Goal: Transaction & Acquisition: Purchase product/service

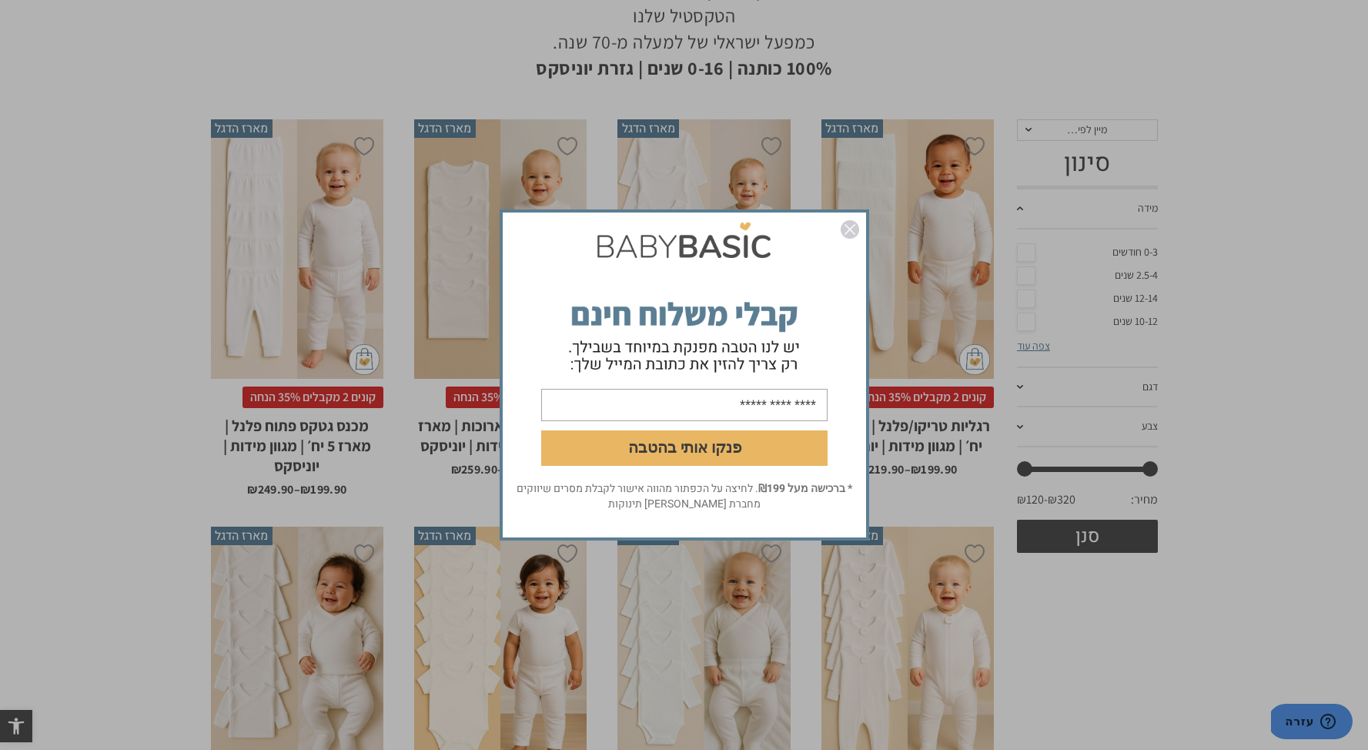
click at [855, 231] on img "סגור" at bounding box center [850, 229] width 18 height 18
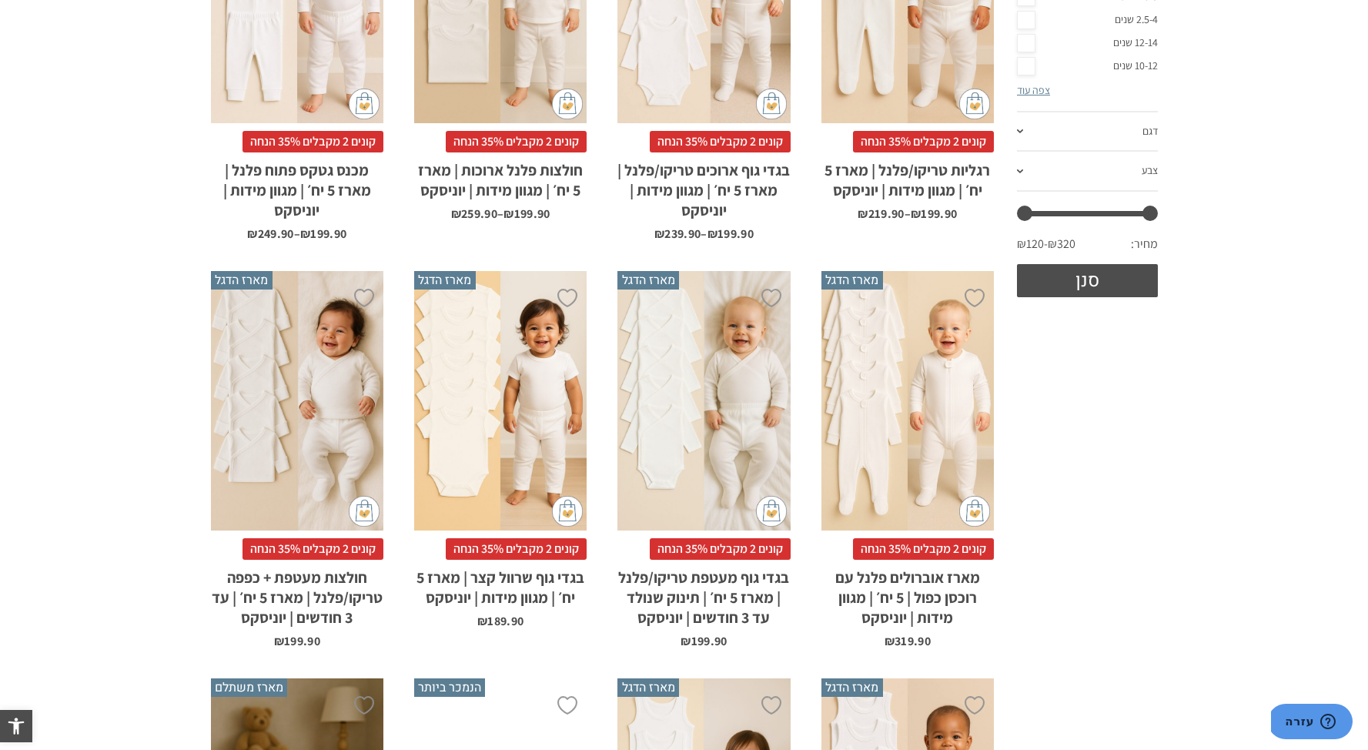
scroll to position [500, 0]
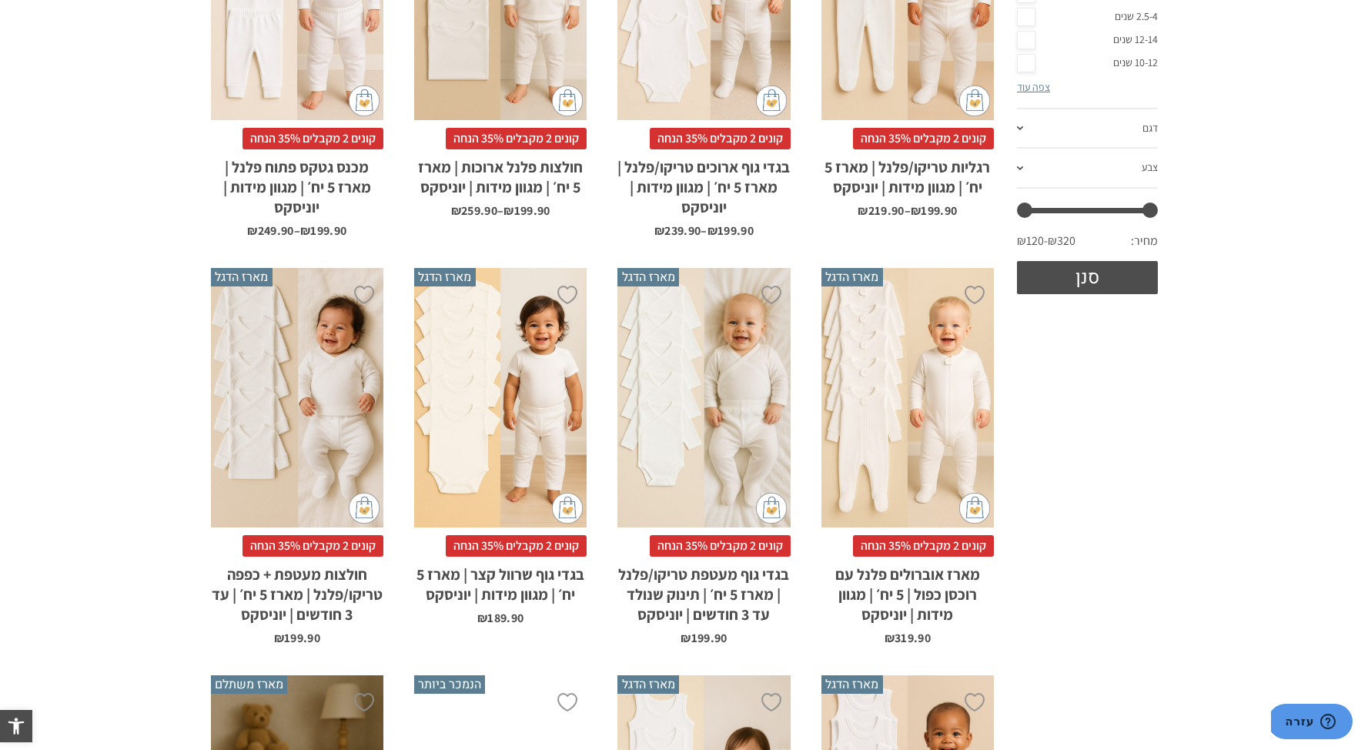
click at [526, 354] on div "x בחירת מידה 0-3m 3-6m 6-12m 12-18m 18-24m 24-30m" at bounding box center [500, 397] width 172 height 259
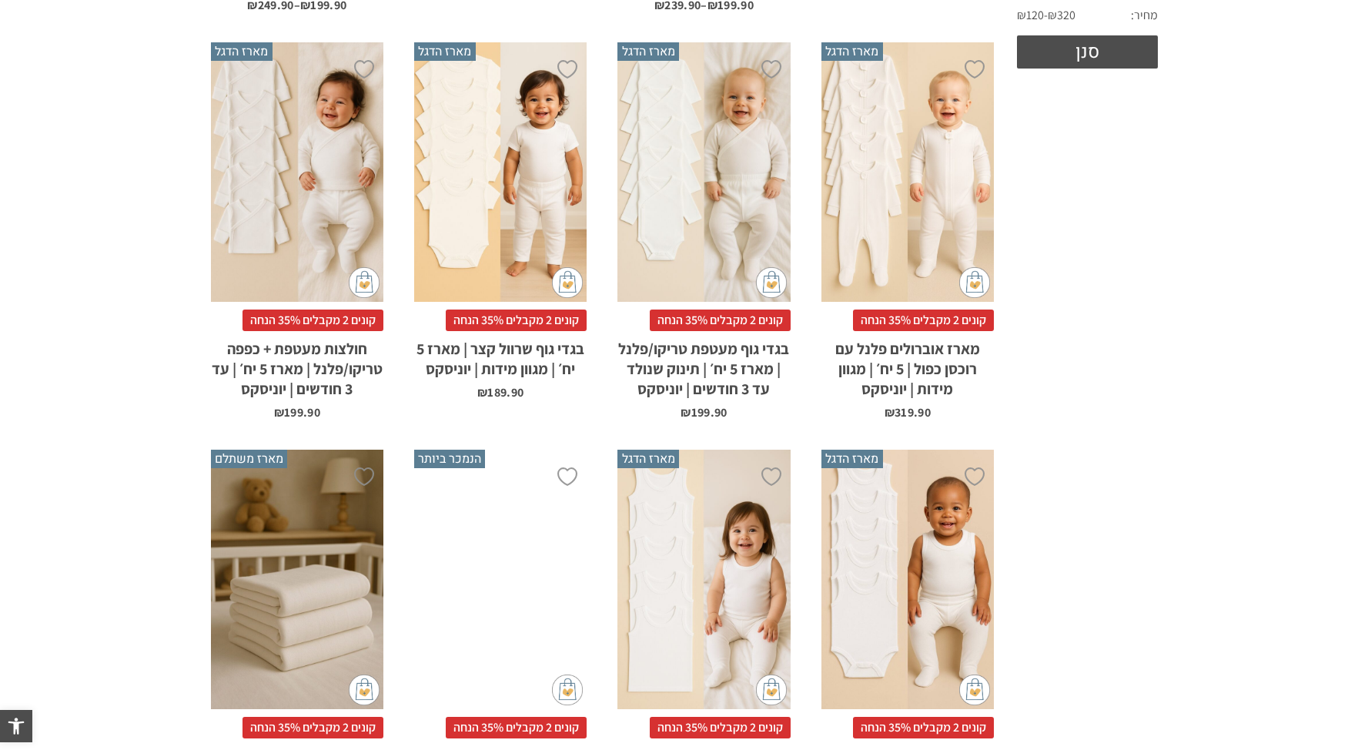
scroll to position [750, 0]
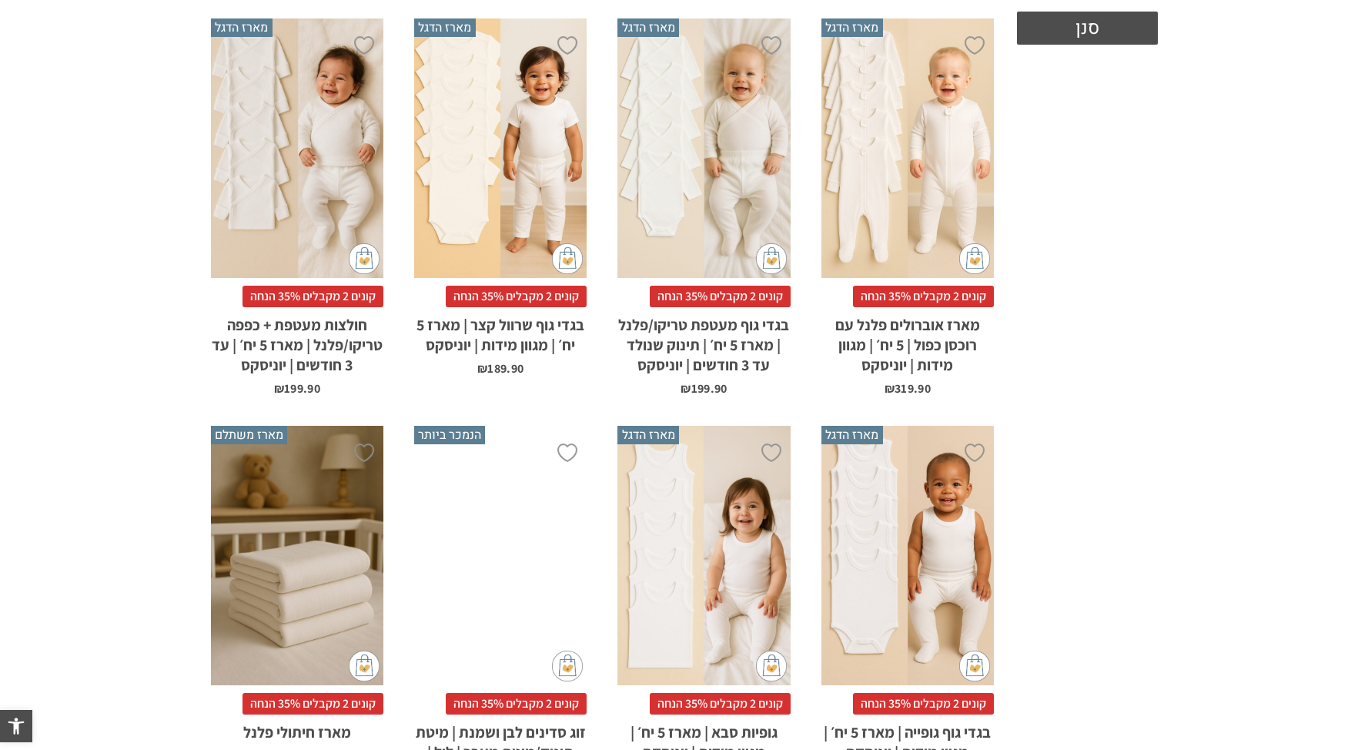
drag, startPoint x: 0, startPoint y: 0, endPoint x: 744, endPoint y: 551, distance: 925.7
click at [742, 551] on div "x בחירת מידה 1-2y 2-3y 4-6y 6-8-שנים 8-10y 10-12-שנים 12-14-שנים 14-16-שנים" at bounding box center [703, 555] width 172 height 259
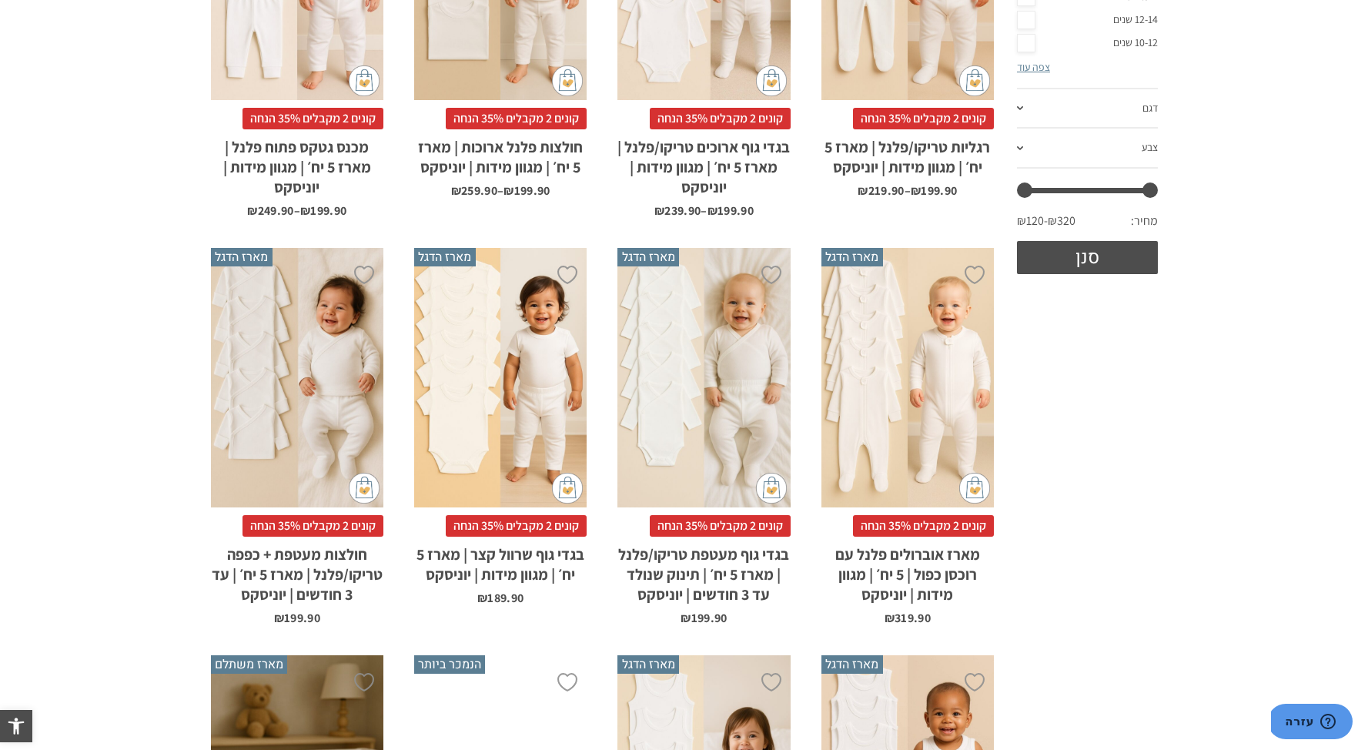
click at [1116, 479] on div "**********" at bounding box center [1084, 630] width 164 height 1594
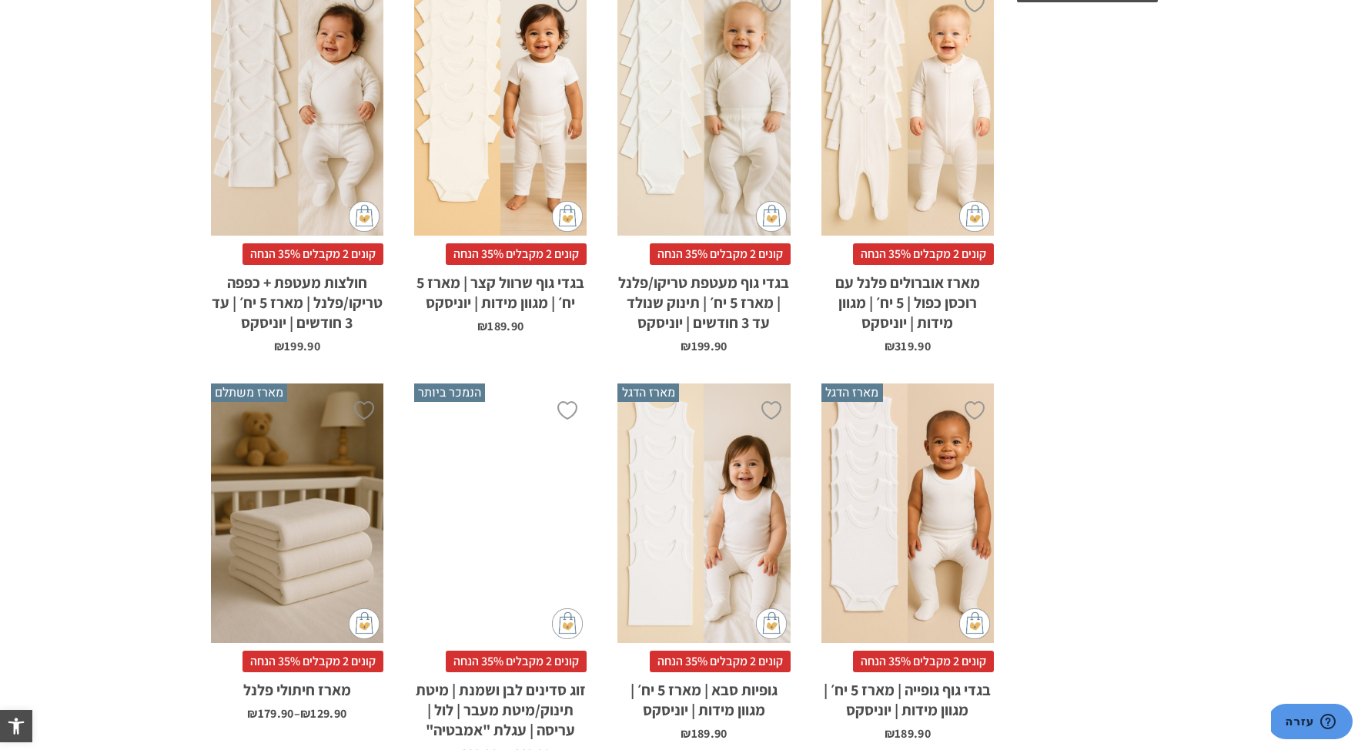
scroll to position [845, 0]
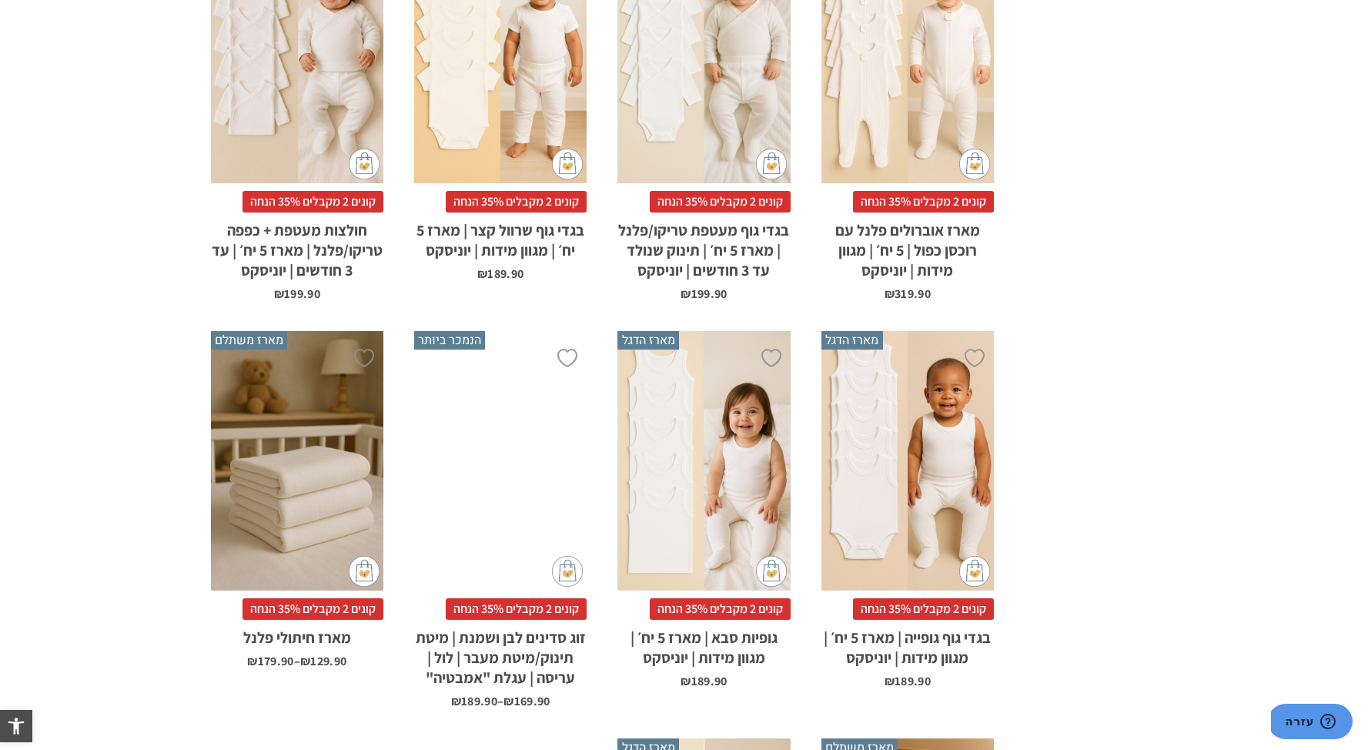
click at [952, 459] on div "x בחירת מידה 0-3m 3-6m 6-12m 12-18m 18-24m 24-30m" at bounding box center [907, 460] width 172 height 259
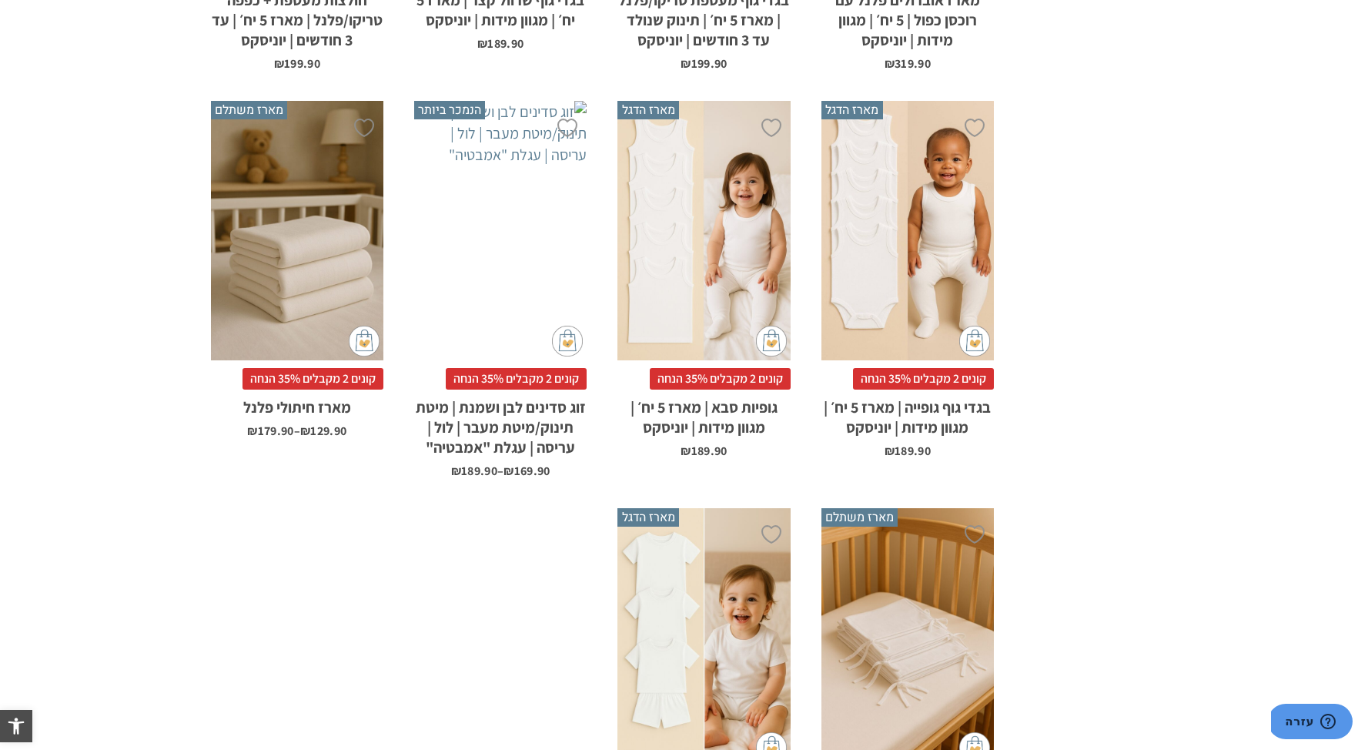
scroll to position [1079, 0]
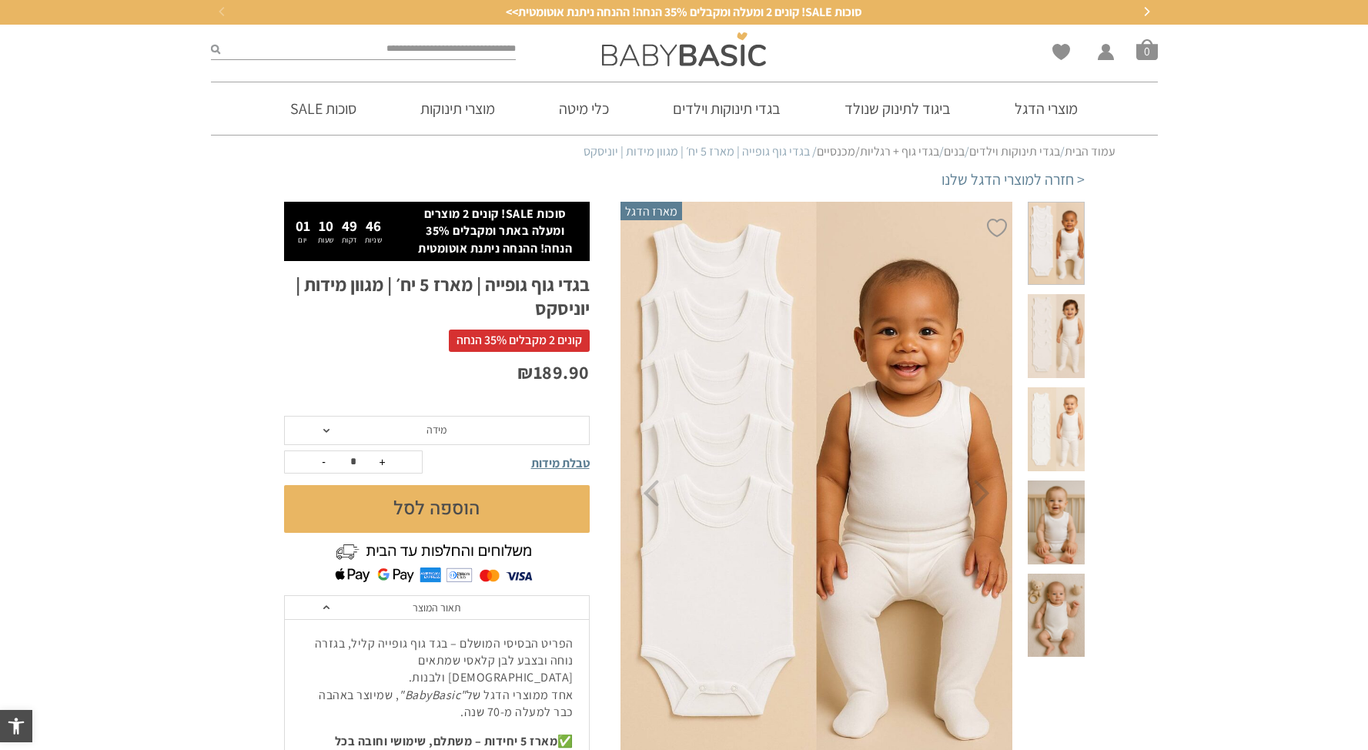
click at [1193, 501] on section "**********" at bounding box center [684, 639] width 1368 height 874
click at [1026, 106] on link "מוצרי הדגל" at bounding box center [1046, 108] width 109 height 52
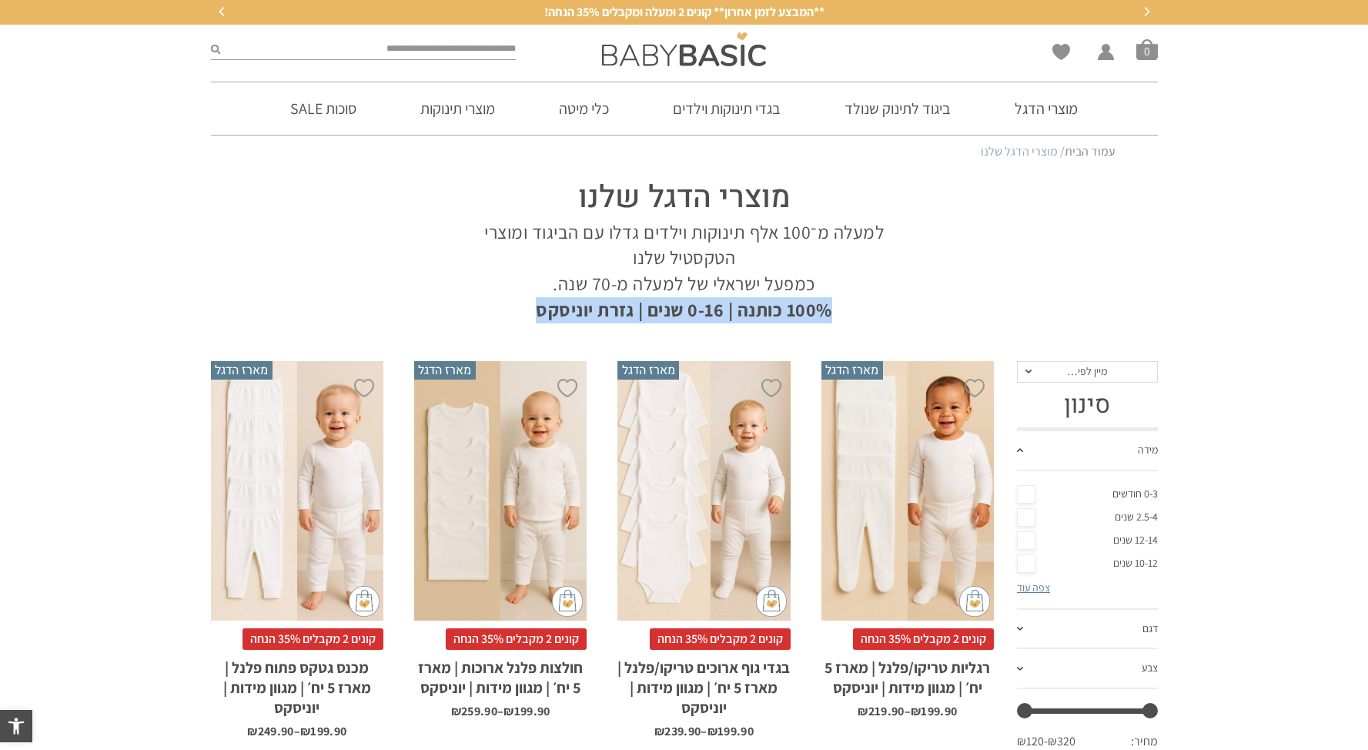
drag, startPoint x: 891, startPoint y: 306, endPoint x: 580, endPoint y: 308, distance: 310.3
click at [514, 309] on p "למעלה מ־100 אלף תינוקות וילדים גדלו עם הביגוד ומוצרי הטקסטיל שלנו כמפעל ישראלי …" at bounding box center [684, 270] width 439 height 103
copy strong "100% כותנה | 0-16 שנים | גזרת יוניסקס"
drag, startPoint x: 822, startPoint y: 167, endPoint x: 600, endPoint y: 283, distance: 251.0
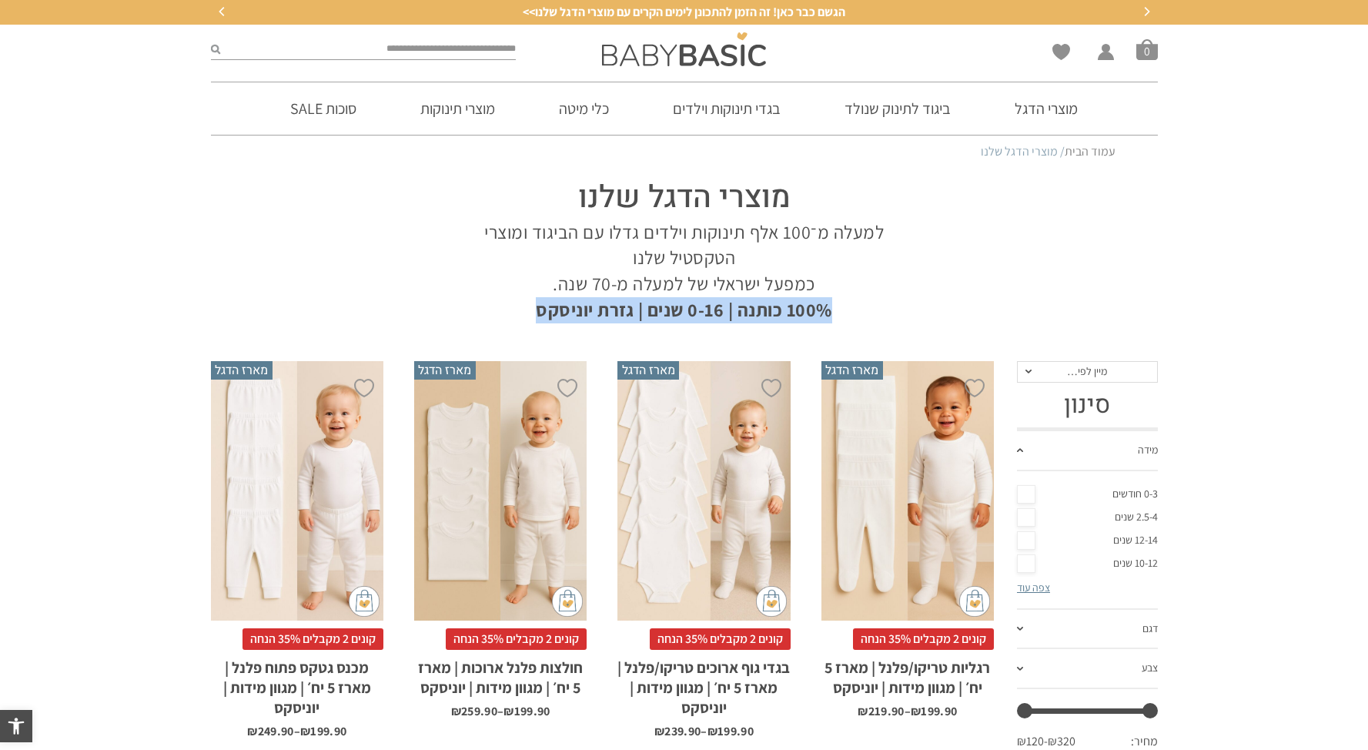
click at [600, 283] on p "למעלה מ־100 אלף תינוקות וילדים גדלו עם הביגוד ומוצרי הטקסטיל שלנו כמפעל ישראלי …" at bounding box center [684, 270] width 439 height 103
click at [679, 69] on div at bounding box center [683, 49] width 321 height 49
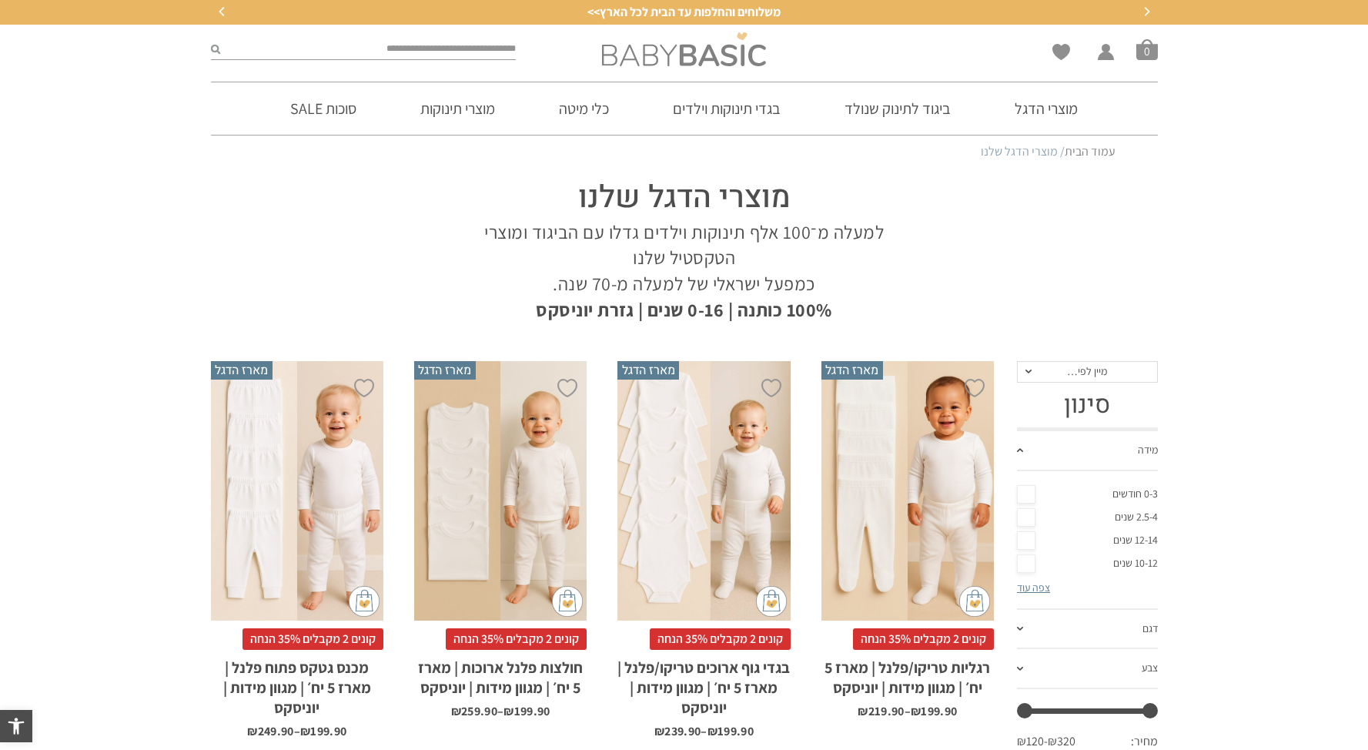
click at [695, 58] on img at bounding box center [684, 49] width 164 height 34
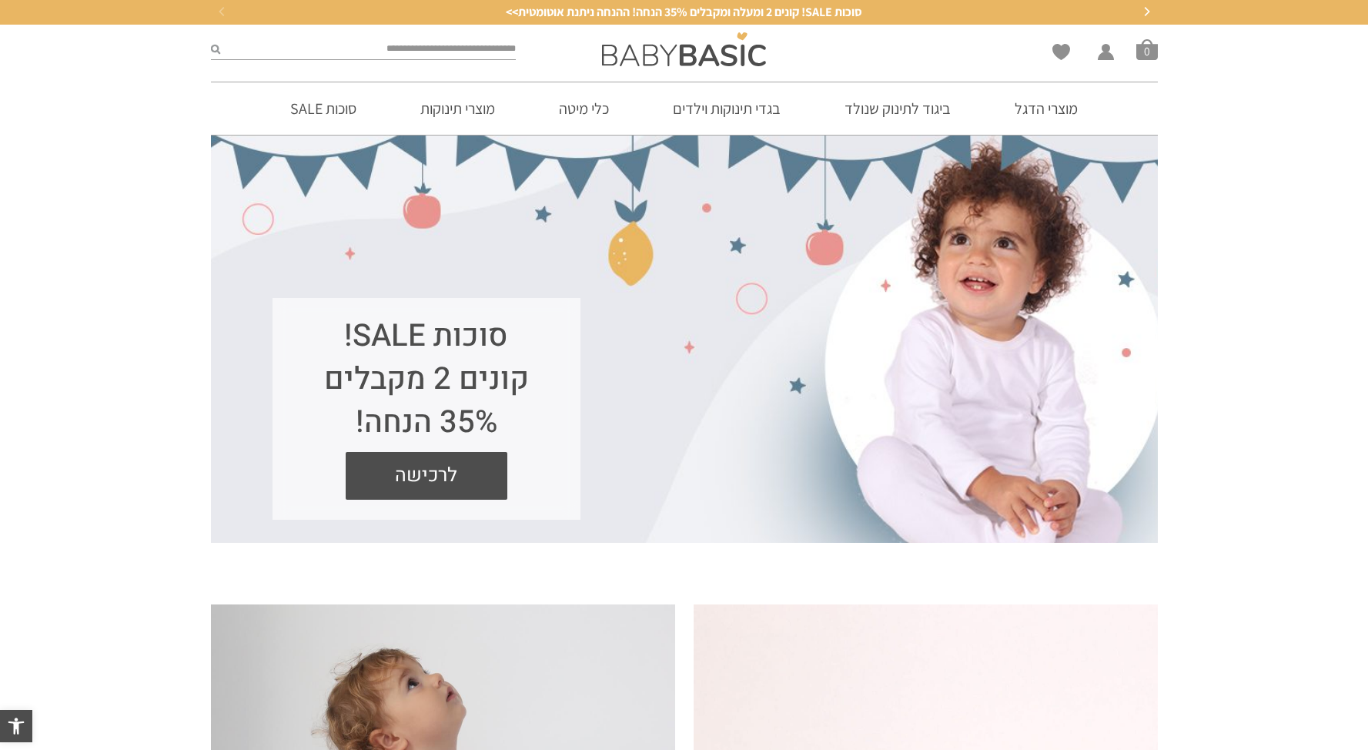
drag, startPoint x: 523, startPoint y: 327, endPoint x: 348, endPoint y: 420, distance: 197.7
click at [348, 420] on h1 "סוכות SALE! קונים 2 מקבלים 35% הנחה!" at bounding box center [426, 379] width 246 height 129
drag, startPoint x: 348, startPoint y: 420, endPoint x: 418, endPoint y: 434, distance: 71.6
click at [348, 420] on h1 "סוכות SALE! קונים 2 מקבלים 35% הנחה!" at bounding box center [426, 379] width 246 height 129
drag, startPoint x: 537, startPoint y: 322, endPoint x: 316, endPoint y: 432, distance: 246.9
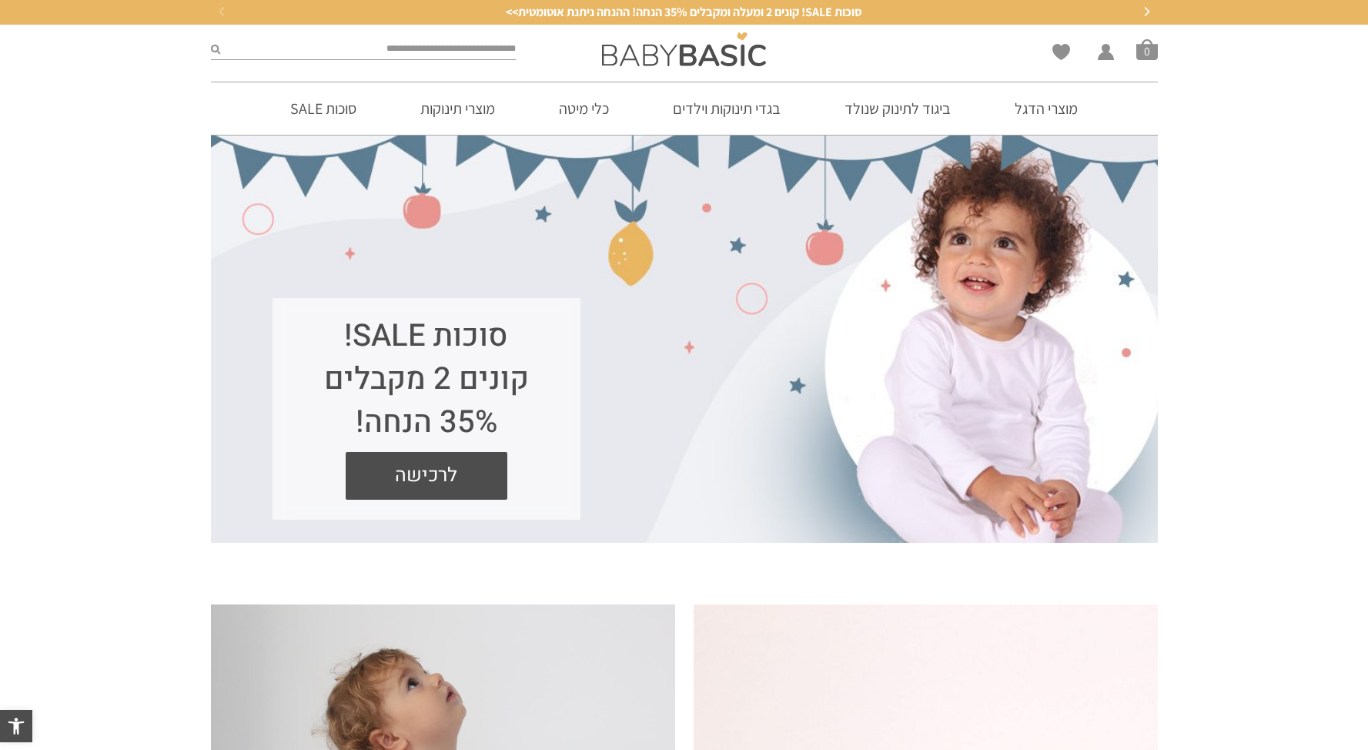
click at [316, 432] on h1 "סוכות SALE! קונים 2 מקבלים 35% הנחה!" at bounding box center [426, 379] width 246 height 129
click at [336, 423] on h1 "סוכות SALE! קונים 2 מקבלים 35% הנחה!" at bounding box center [426, 379] width 246 height 129
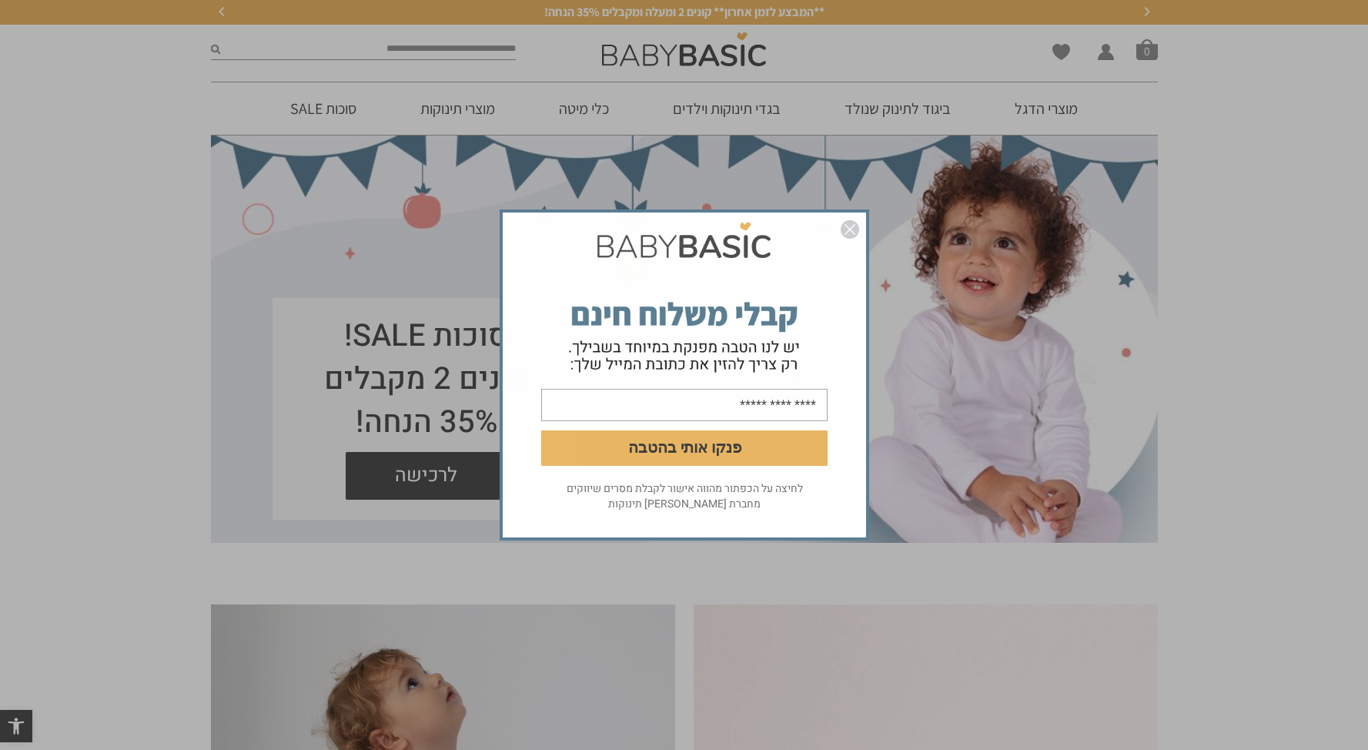
click at [853, 228] on img "סגור" at bounding box center [850, 229] width 18 height 18
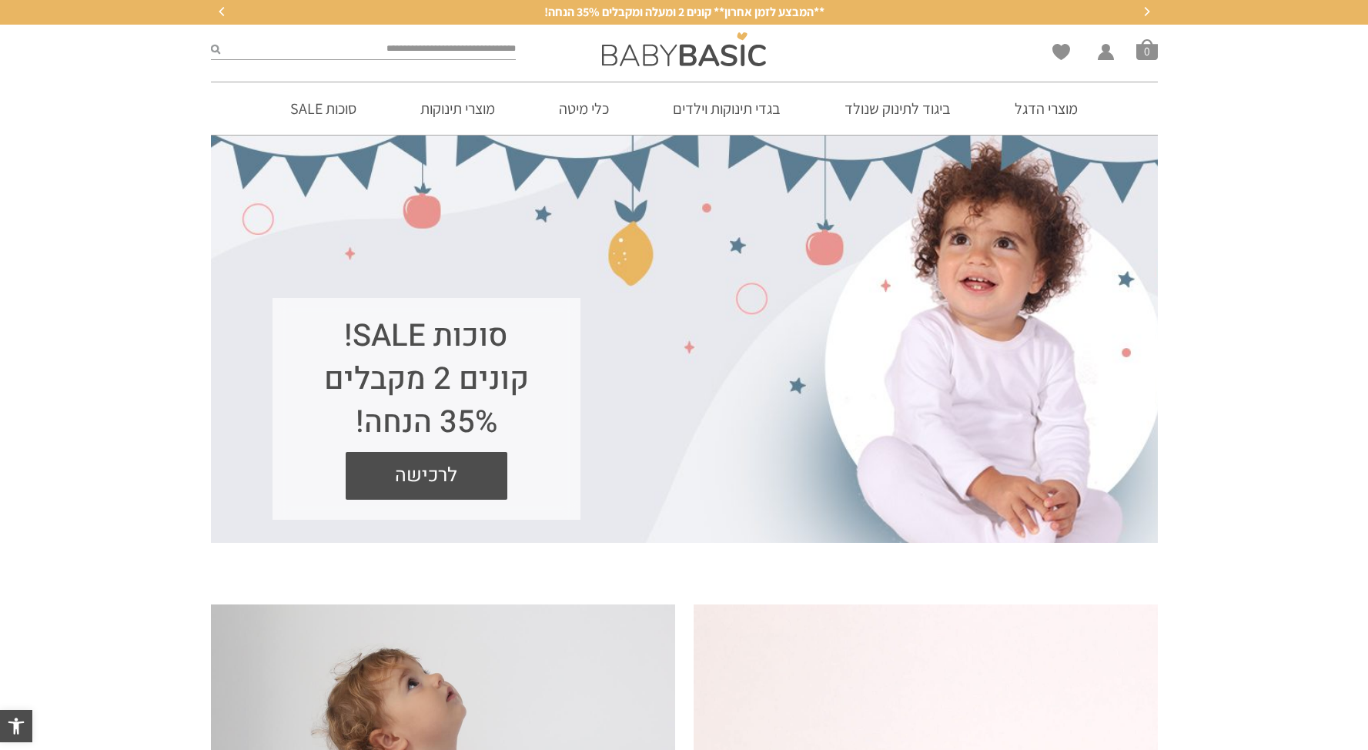
drag, startPoint x: 535, startPoint y: 371, endPoint x: 329, endPoint y: 432, distance: 214.4
click at [329, 432] on h1 "סוכות SALE! קונים 2 מקבלים 35% הנחה!" at bounding box center [426, 379] width 246 height 129
click at [330, 432] on h1 "סוכות SALE! קונים 2 מקבלים 35% הנחה!" at bounding box center [426, 379] width 246 height 129
drag, startPoint x: 531, startPoint y: 361, endPoint x: 333, endPoint y: 427, distance: 208.6
click at [333, 427] on h1 "סוכות SALE! קונים 2 מקבלים 35% הנחה!" at bounding box center [426, 379] width 246 height 129
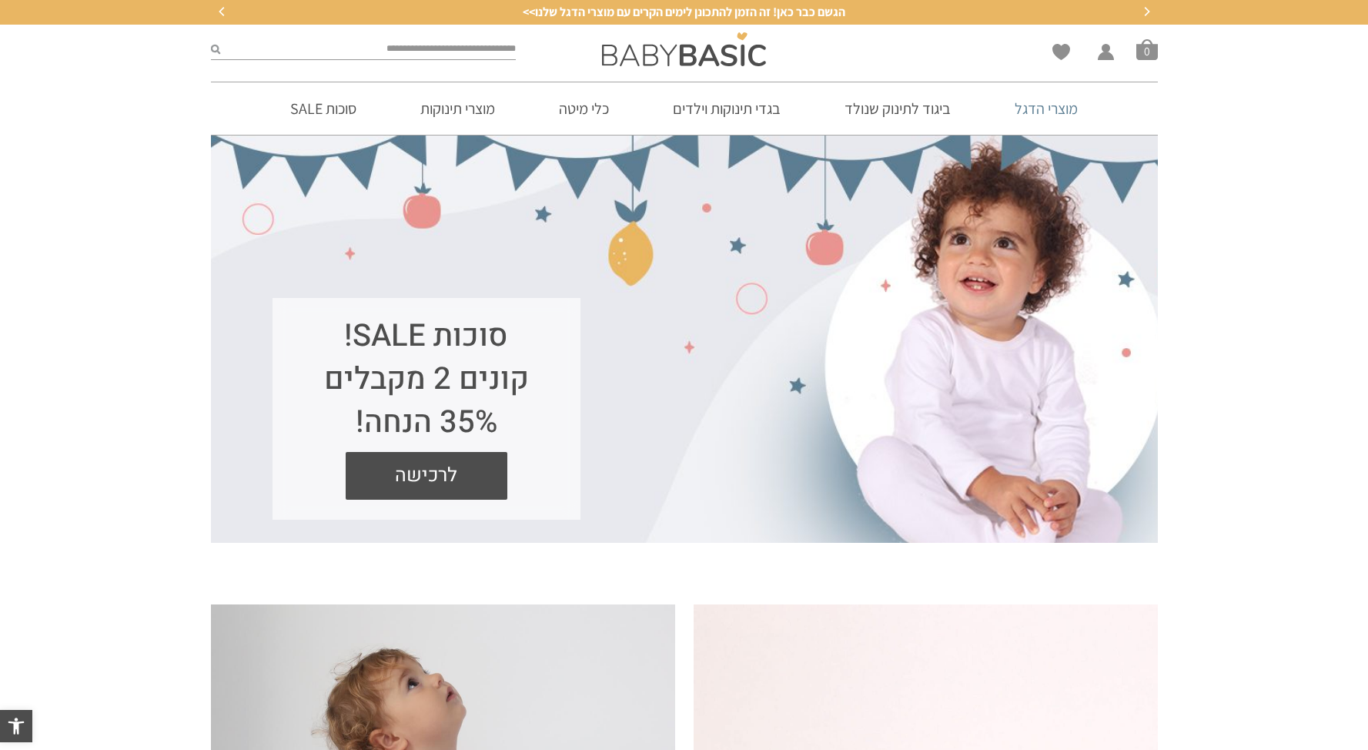
click at [1030, 106] on link "מוצרי הדגל" at bounding box center [1046, 108] width 109 height 52
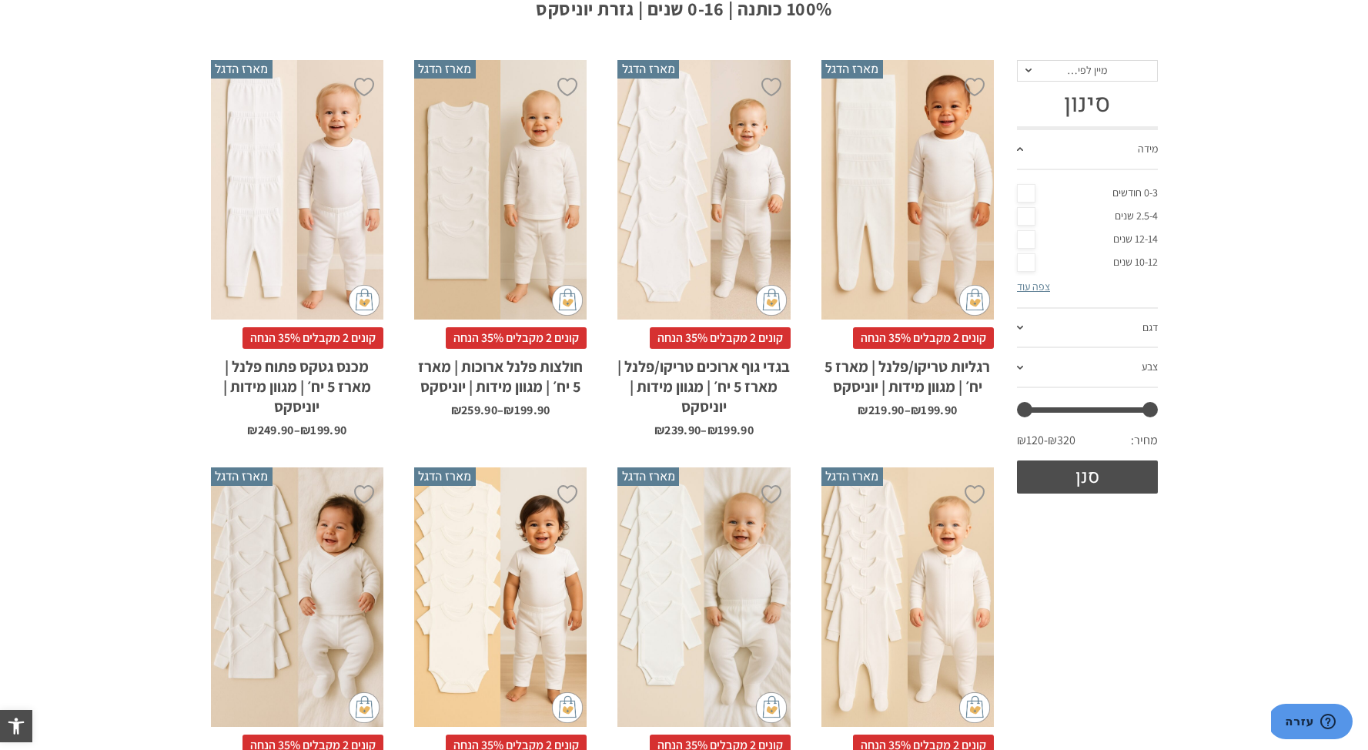
scroll to position [253, 0]
